Goal: Find contact information: Find contact information

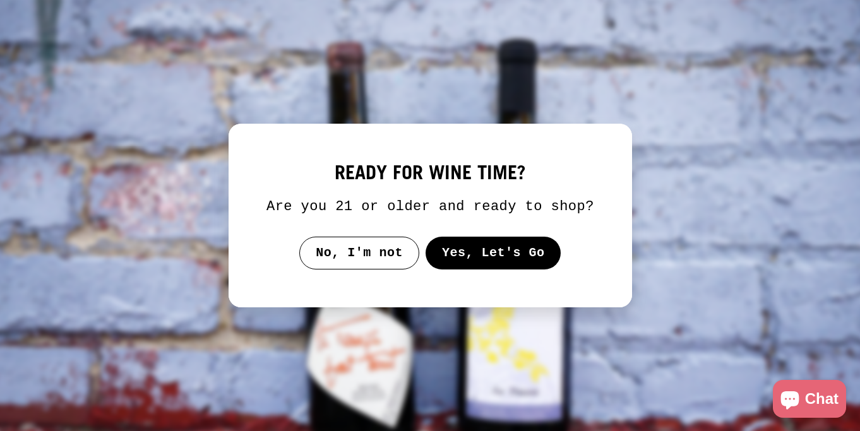
click at [483, 258] on button "Yes, Let's Go" at bounding box center [493, 253] width 136 height 33
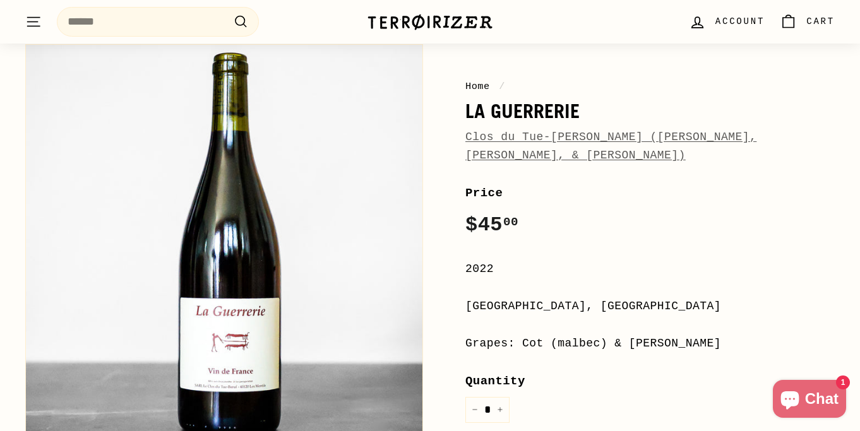
scroll to position [118, 0]
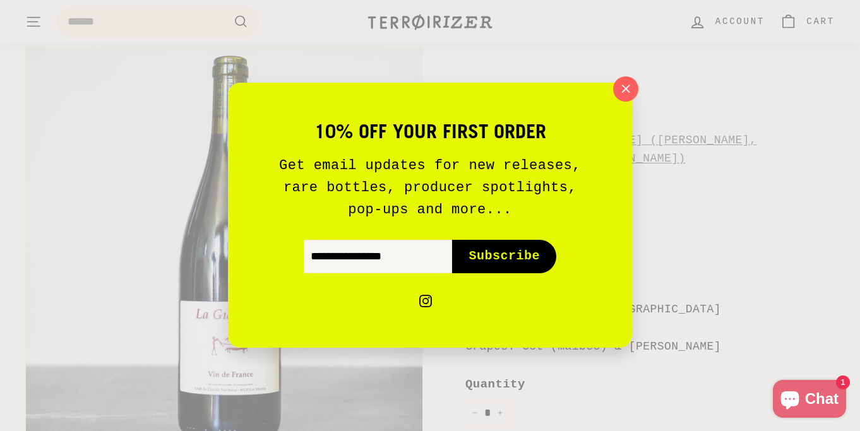
click at [680, 235] on div "10% off your first order Get email updates for new releases, rare bottles, prod…" at bounding box center [430, 215] width 860 height 431
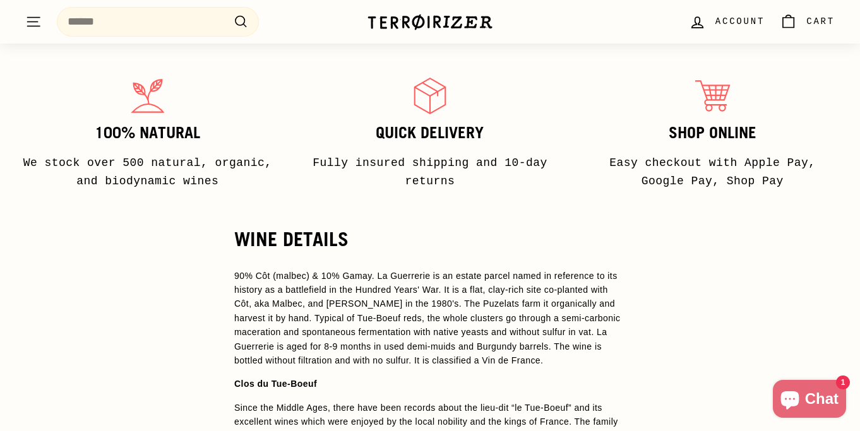
scroll to position [958, 0]
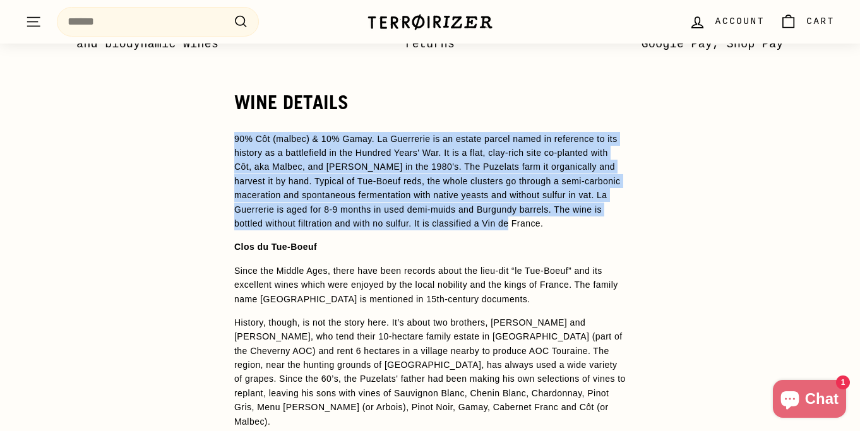
drag, startPoint x: 609, startPoint y: 205, endPoint x: 221, endPoint y: 124, distance: 396.2
copy span "90% Côt (malbec) & 10% Gamay. La Guerrerie is an estate parcel named in referen…"
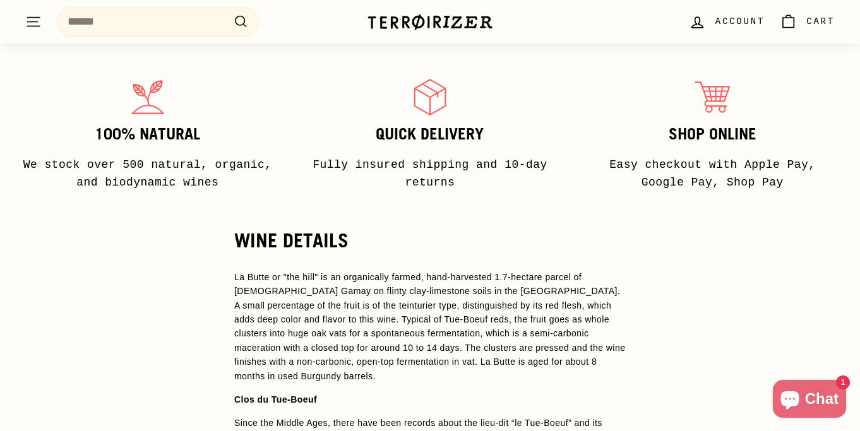
scroll to position [806, 0]
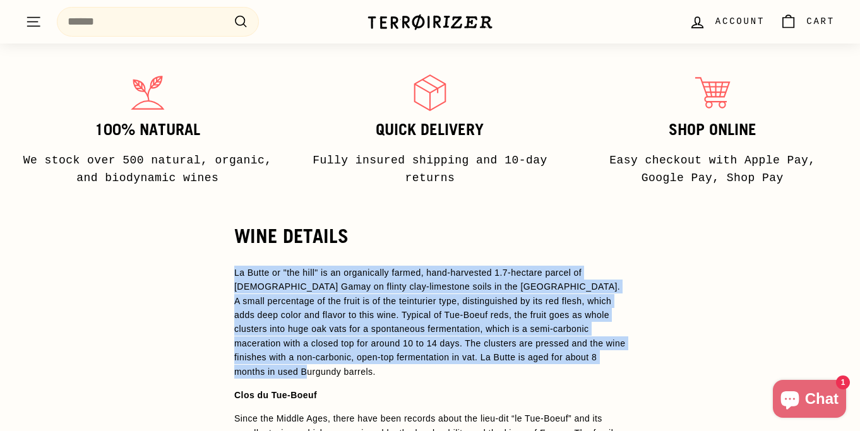
drag, startPoint x: 311, startPoint y: 370, endPoint x: 232, endPoint y: 266, distance: 129.9
copy p "La Butte or "the hill" is an organically farmed, hand-harvested 1.7-hectare par…"
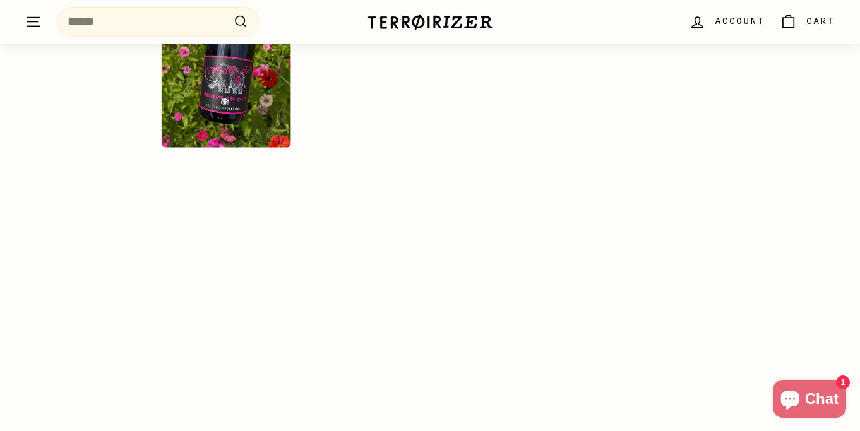
scroll to position [2966, 0]
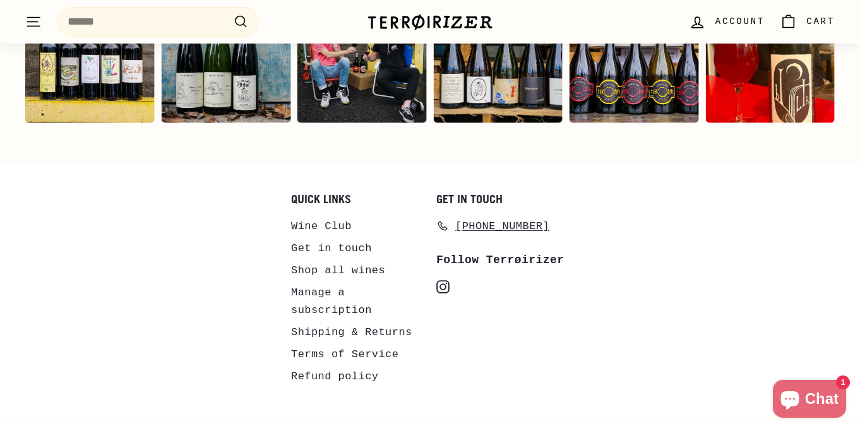
click at [349, 238] on link "Get in touch" at bounding box center [331, 249] width 81 height 22
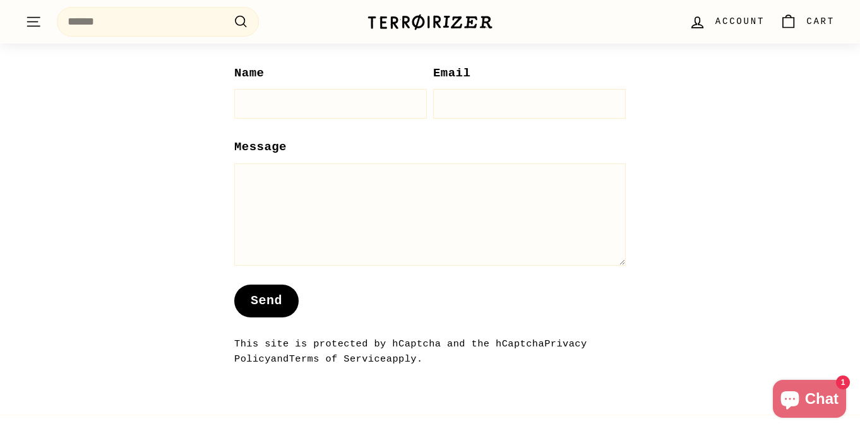
scroll to position [1381, 0]
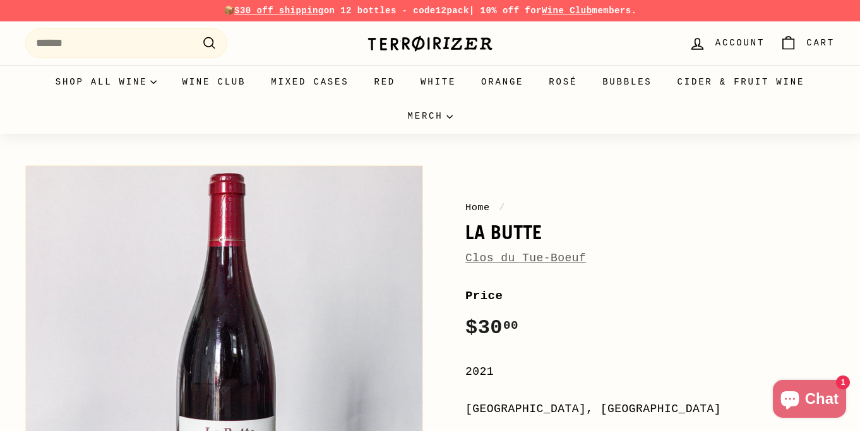
scroll to position [2524, 0]
